Goal: Check status

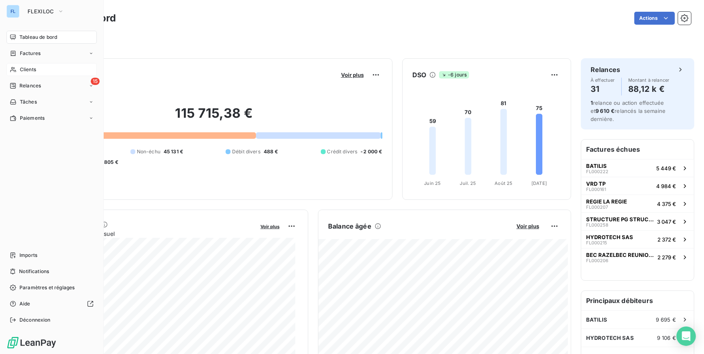
click at [36, 70] on span "Clients" at bounding box center [28, 69] width 16 height 7
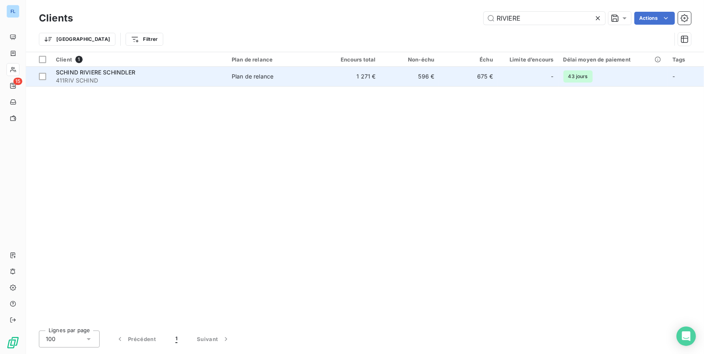
type input "RIVIERE"
click at [217, 77] on span "411RIV SCHIND" at bounding box center [139, 81] width 166 height 8
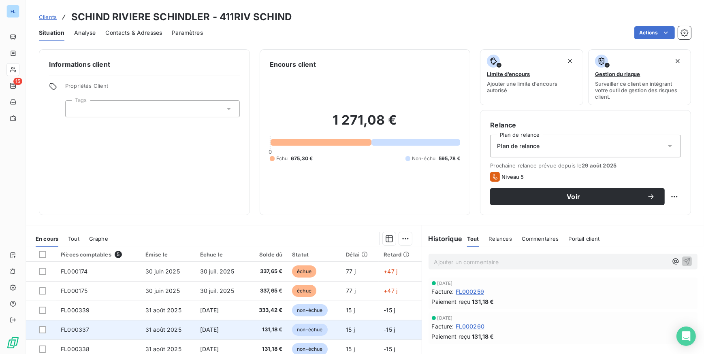
scroll to position [36, 0]
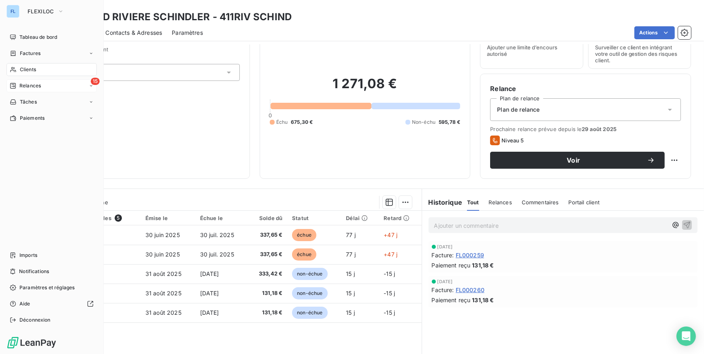
click at [24, 90] on div "15 Relances" at bounding box center [51, 85] width 90 height 13
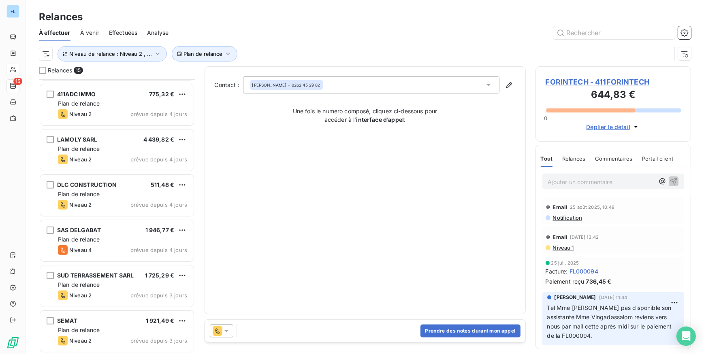
scroll to position [405, 0]
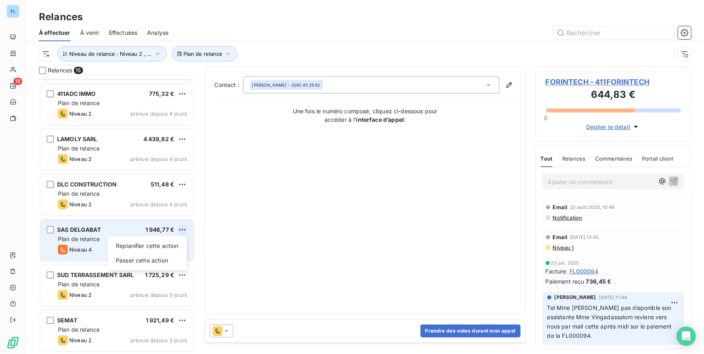
click at [182, 227] on html "FL 15 Relances À effectuer À venir Effectuées Analyse Plan de relance Niveau de…" at bounding box center [352, 177] width 704 height 354
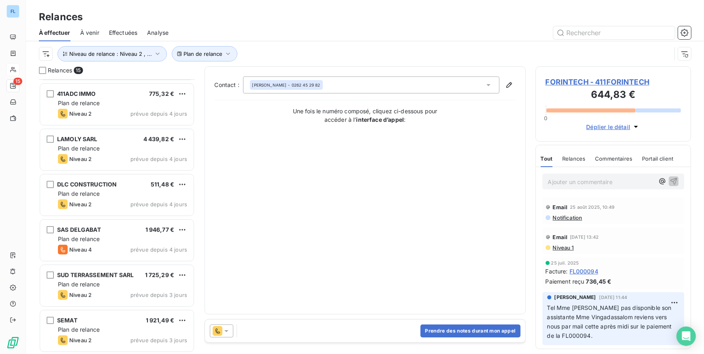
click at [238, 234] on html "FL 15 Relances À effectuer À venir Effectuées Analyse Plan de relance Niveau de…" at bounding box center [352, 177] width 704 height 354
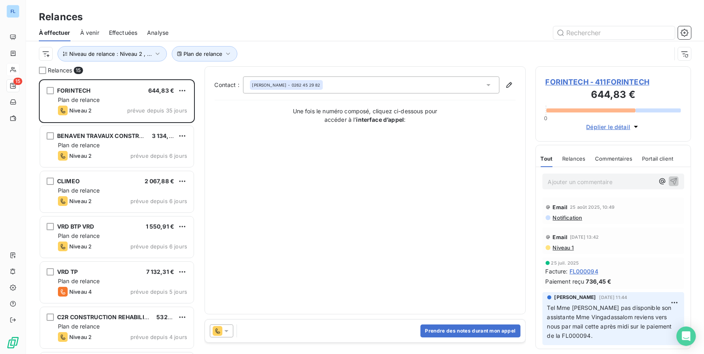
scroll to position [269, 150]
